Goal: Task Accomplishment & Management: Manage account settings

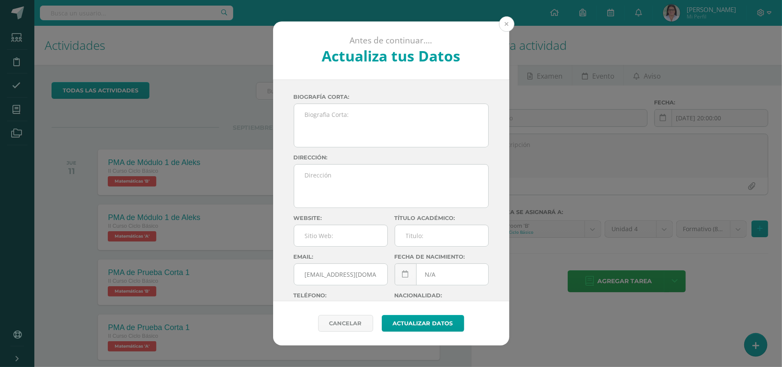
click at [505, 21] on button at bounding box center [506, 23] width 15 height 15
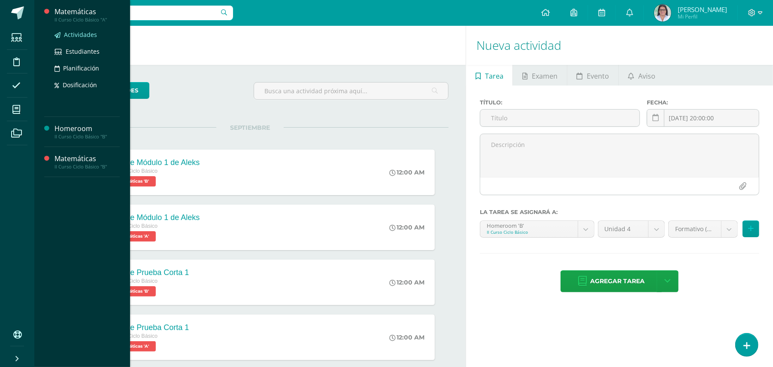
click at [93, 33] on span "Actividades" at bounding box center [80, 34] width 33 height 8
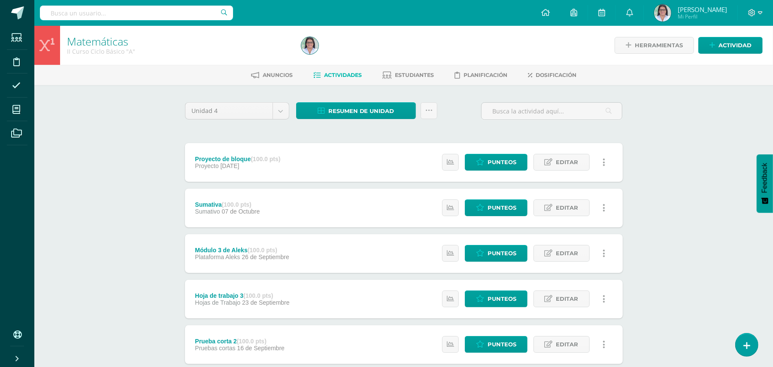
scroll to position [277, 0]
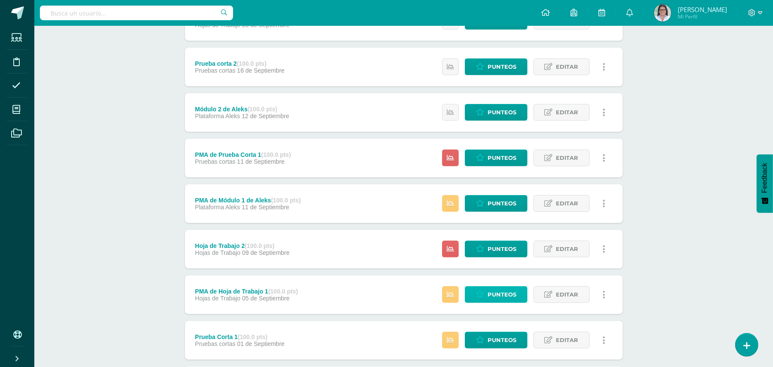
click at [484, 294] on icon at bounding box center [480, 294] width 8 height 7
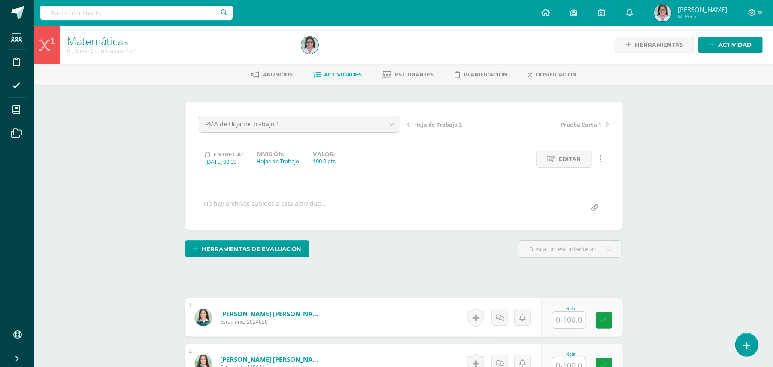
scroll to position [321, 0]
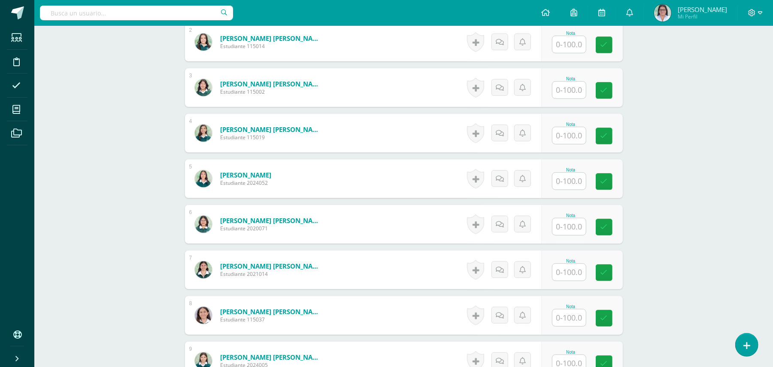
click at [560, 44] on input "text" at bounding box center [569, 44] width 33 height 17
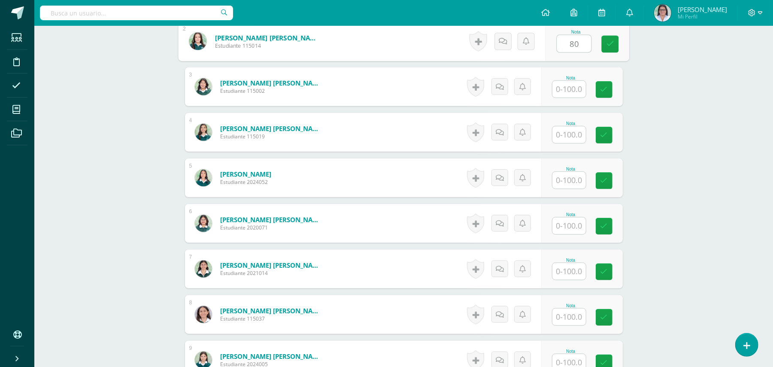
type input "80"
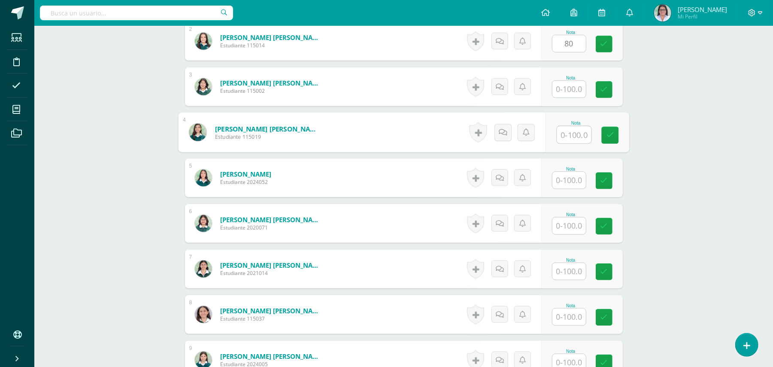
click at [573, 138] on input "text" at bounding box center [574, 134] width 34 height 17
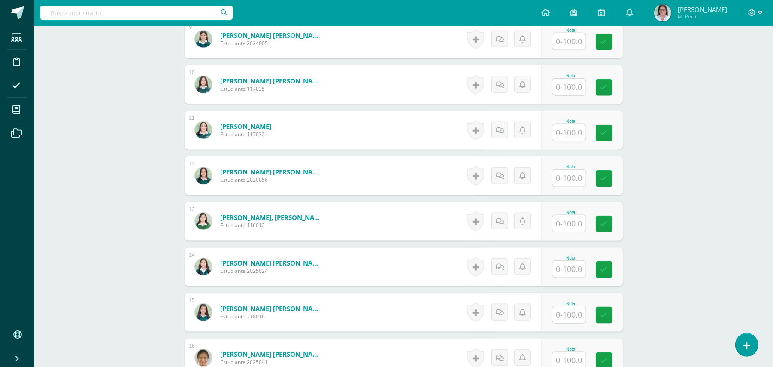
type input "100"
click at [569, 134] on input "text" at bounding box center [569, 132] width 33 height 17
type input "100"
drag, startPoint x: 578, startPoint y: 177, endPoint x: 564, endPoint y: 180, distance: 14.5
drag, startPoint x: 564, startPoint y: 180, endPoint x: 560, endPoint y: 184, distance: 5.2
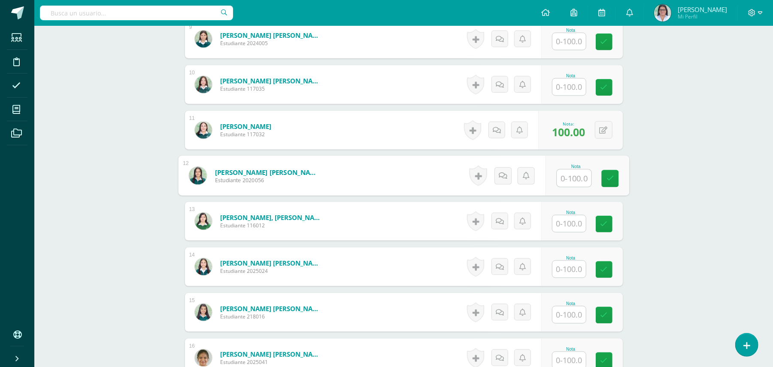
click at [560, 184] on input "text" at bounding box center [574, 178] width 34 height 17
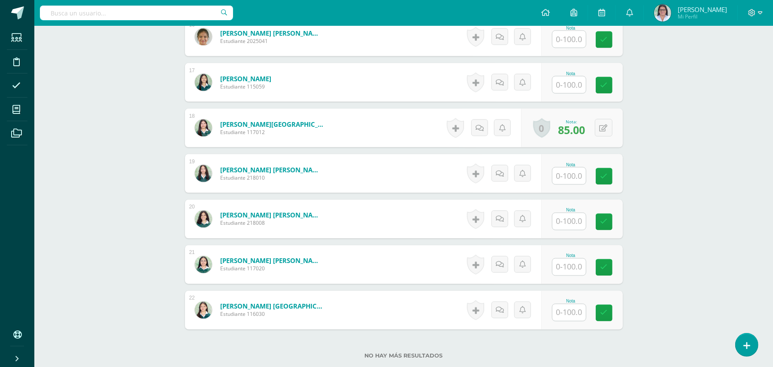
type input "79"
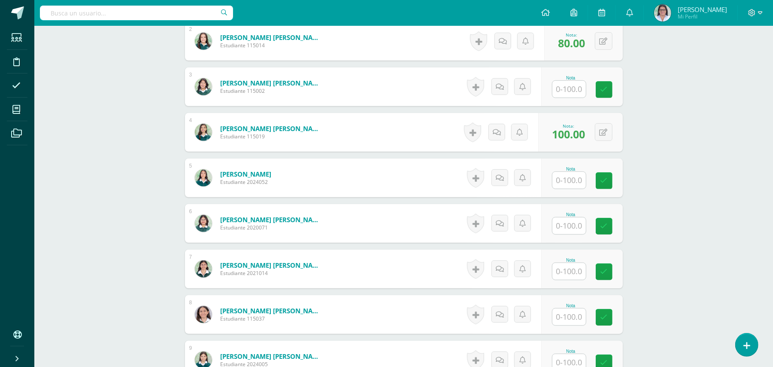
scroll to position [2, 0]
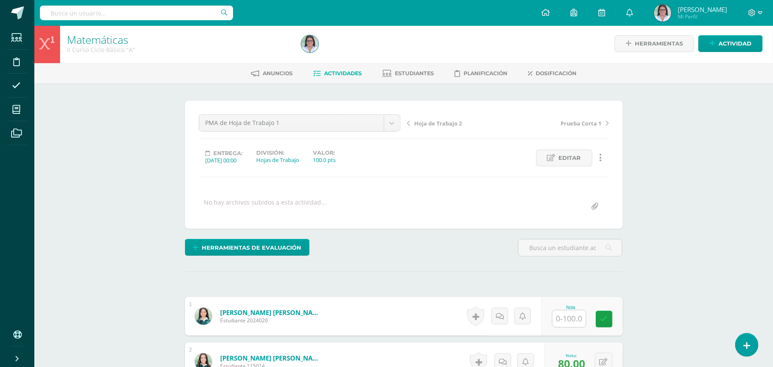
click at [355, 69] on link "Actividades" at bounding box center [338, 74] width 49 height 14
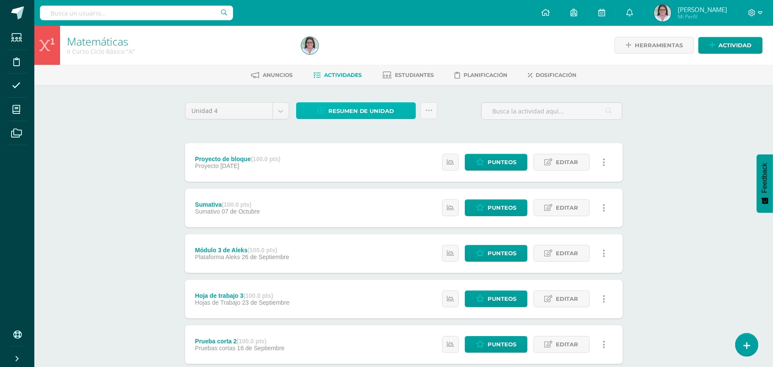
click at [370, 112] on span "Resumen de unidad" at bounding box center [361, 111] width 66 height 16
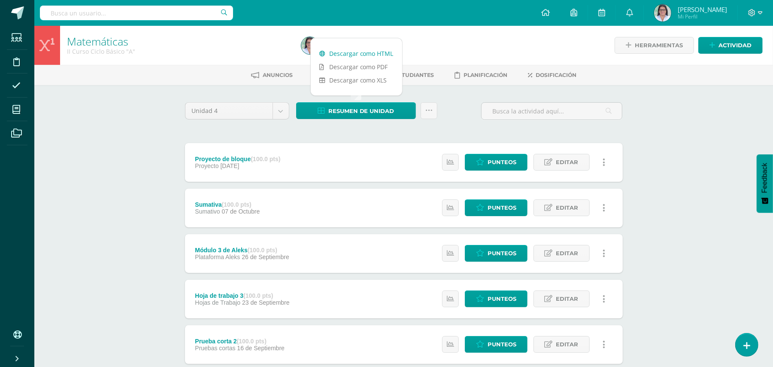
click at [358, 51] on link "Descargar como HTML" at bounding box center [356, 53] width 91 height 13
click at [759, 14] on icon at bounding box center [760, 13] width 5 height 8
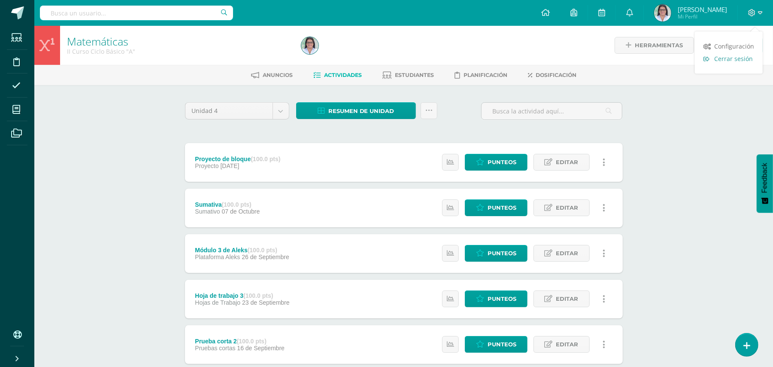
click at [737, 56] on span "Cerrar sesión" at bounding box center [733, 59] width 39 height 8
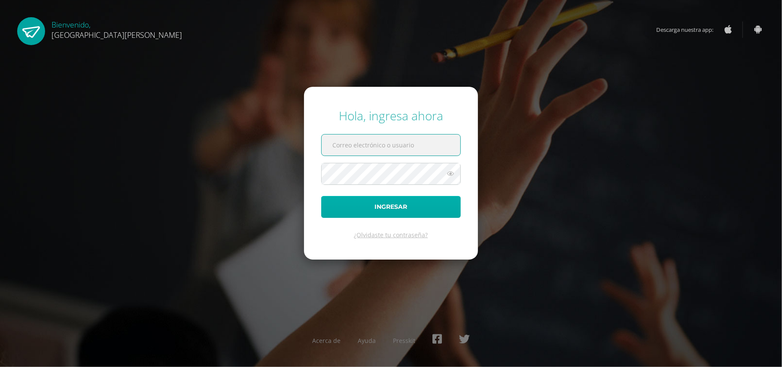
type input "valeriaalmeda@colegiomontemaria.edu.gt"
click at [363, 204] on button "Ingresar" at bounding box center [391, 207] width 140 height 22
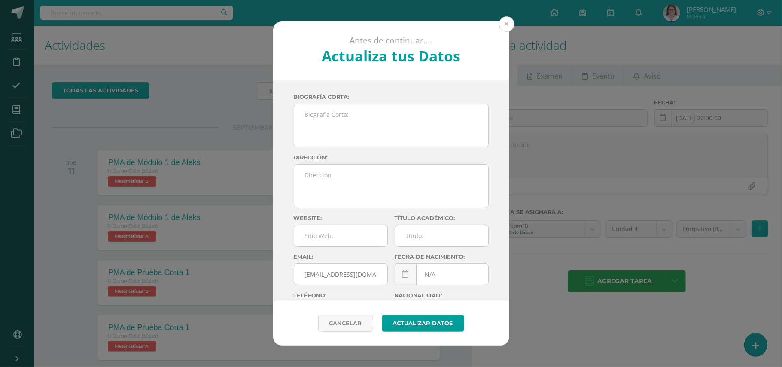
click at [507, 29] on button at bounding box center [506, 23] width 15 height 15
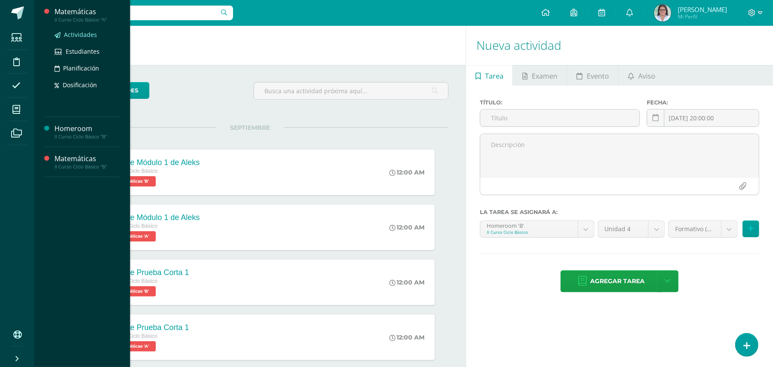
click at [92, 33] on span "Actividades" at bounding box center [80, 34] width 33 height 8
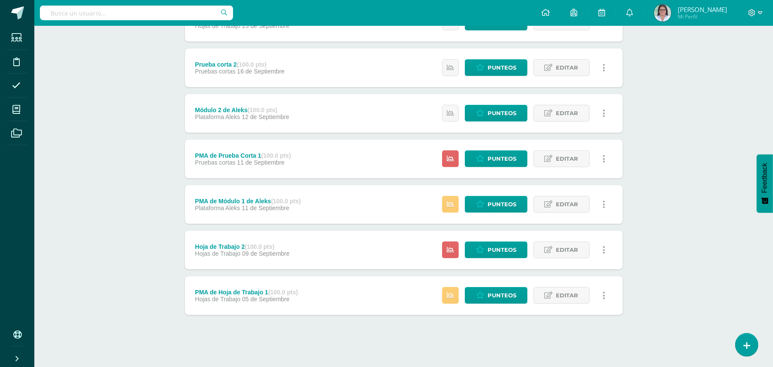
scroll to position [277, 0]
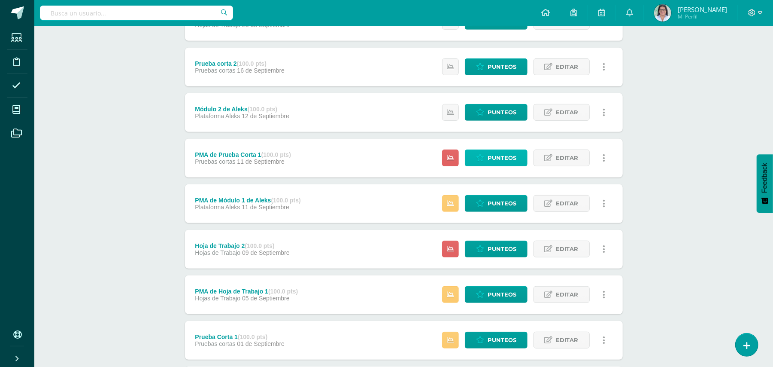
click at [509, 152] on span "Punteos" at bounding box center [502, 158] width 29 height 16
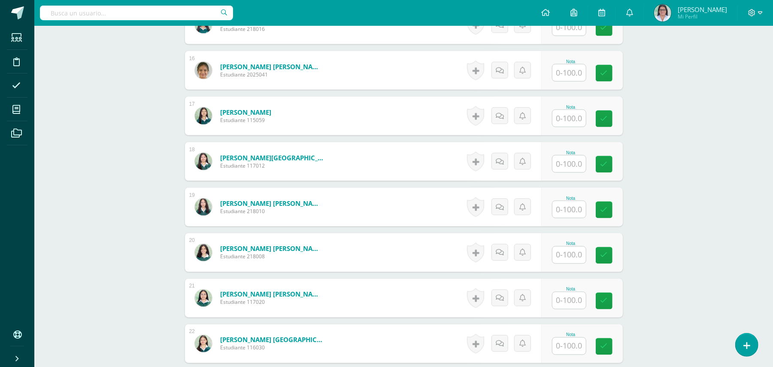
scroll to position [931, 0]
click at [565, 346] on input "text" at bounding box center [569, 345] width 33 height 17
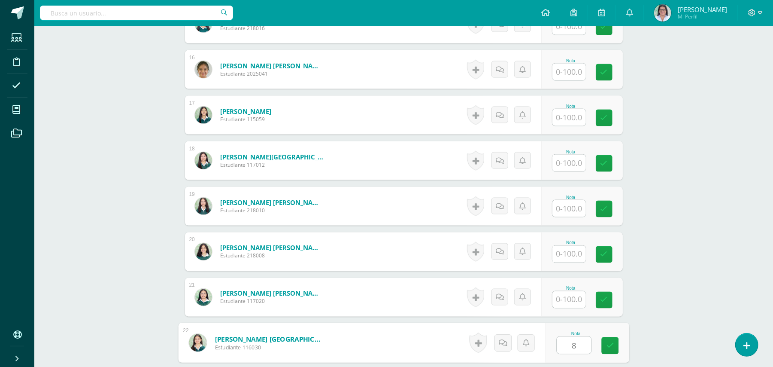
type input "80"
click at [610, 347] on icon at bounding box center [610, 345] width 8 height 7
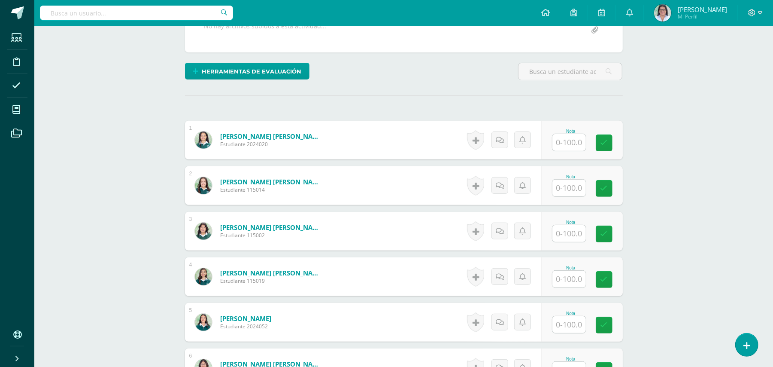
scroll to position [0, 0]
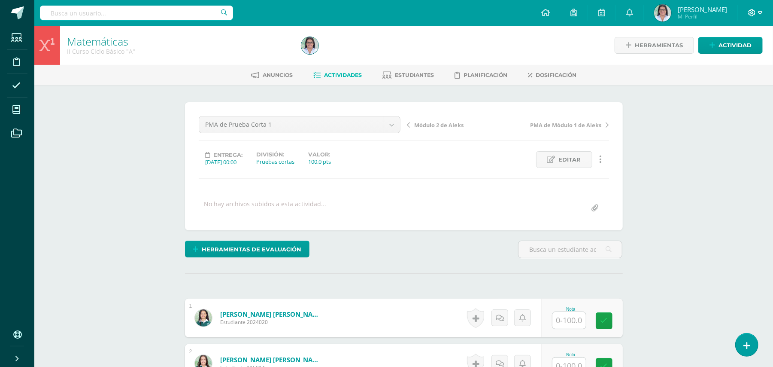
click at [759, 11] on icon at bounding box center [760, 12] width 5 height 3
click at [730, 54] on link "Cerrar sesión" at bounding box center [729, 58] width 68 height 12
